Goal: Transaction & Acquisition: Purchase product/service

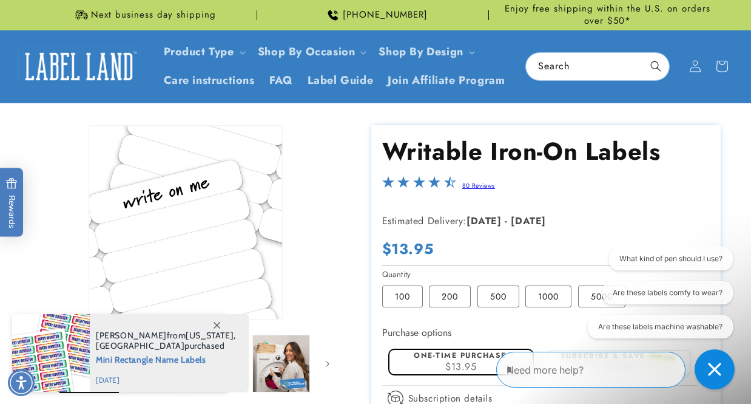
click at [715, 369] on icon "Close conversation starters" at bounding box center [714, 368] width 13 height 13
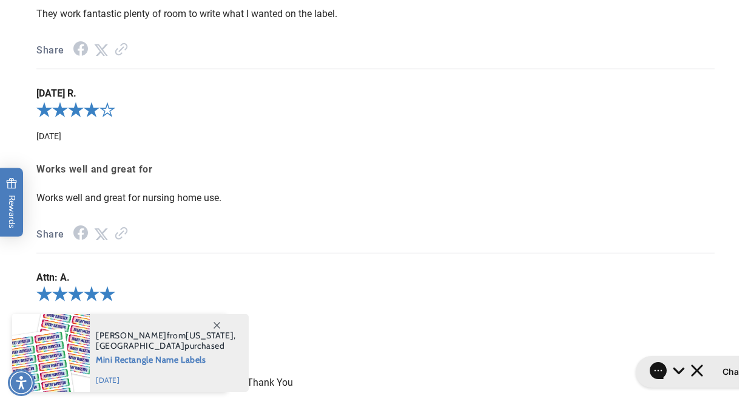
scroll to position [1614, 0]
